Goal: Find contact information: Find contact information

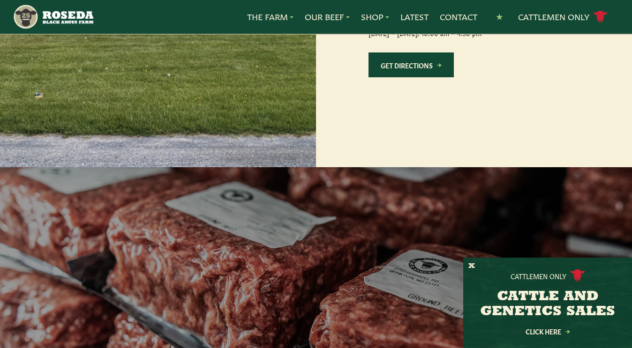
scroll to position [1110, 0]
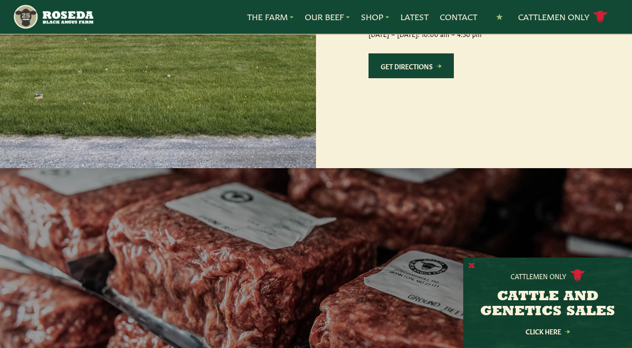
click at [470, 261] on button "X" at bounding box center [471, 266] width 7 height 10
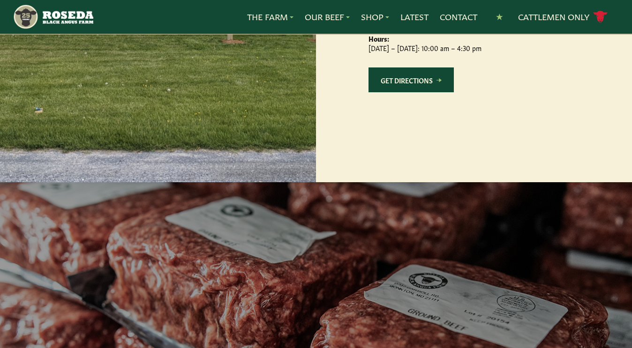
scroll to position [1097, 0]
drag, startPoint x: 443, startPoint y: 185, endPoint x: 375, endPoint y: 180, distance: 67.6
copy p "[STREET_ADDRESS][PERSON_NAME]"
drag, startPoint x: 224, startPoint y: 225, endPoint x: 146, endPoint y: 211, distance: 79.9
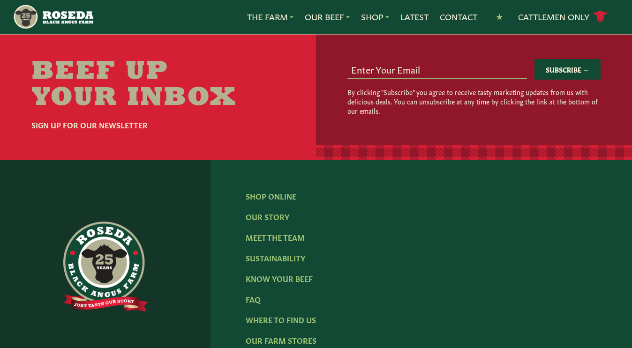
scroll to position [1507, 0]
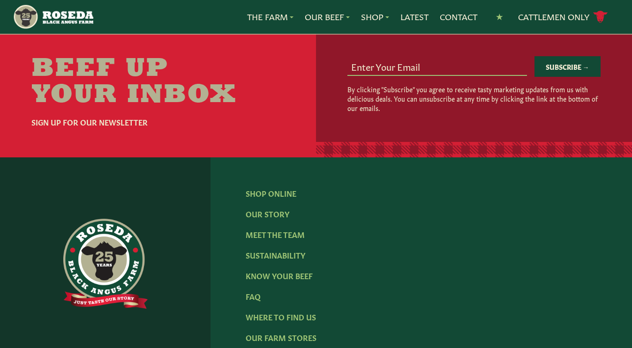
drag, startPoint x: 330, startPoint y: 152, endPoint x: 274, endPoint y: 150, distance: 56.2
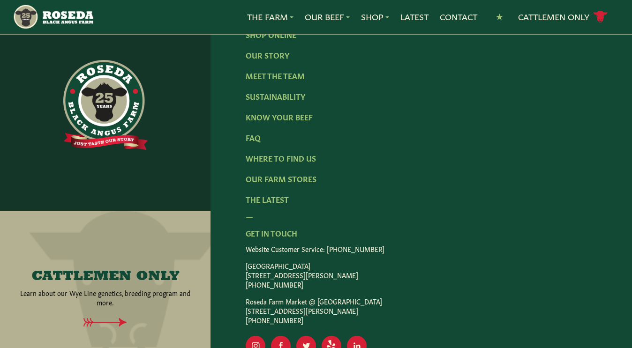
scroll to position [1665, 0]
type input "[EMAIL_ADDRESS][DOMAIN_NAME]"
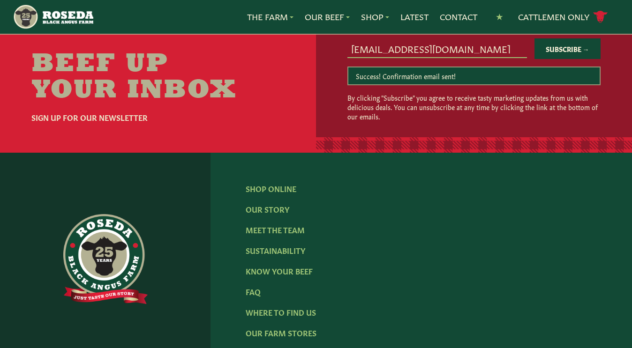
scroll to position [1514, 0]
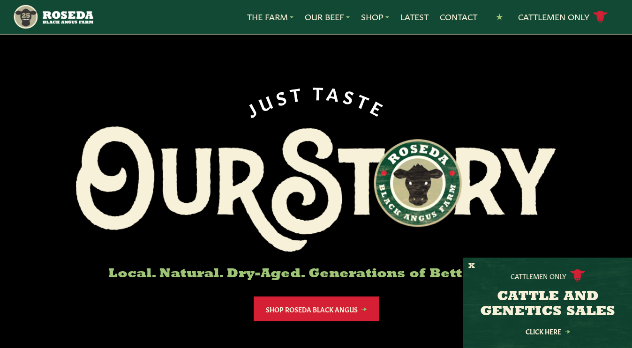
scroll to position [2, 0]
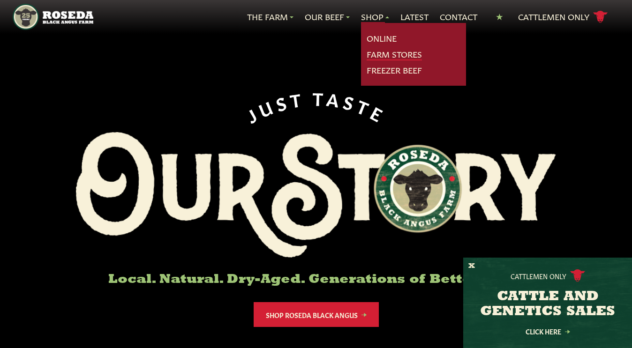
click at [380, 60] on link "Farm Stores" at bounding box center [393, 54] width 55 height 12
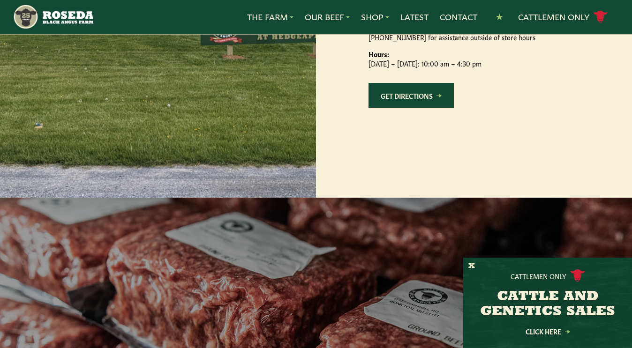
scroll to position [1081, 0]
